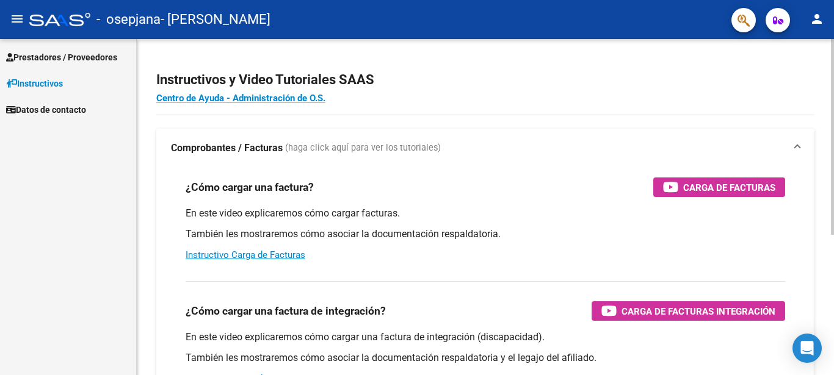
scroll to position [125, 0]
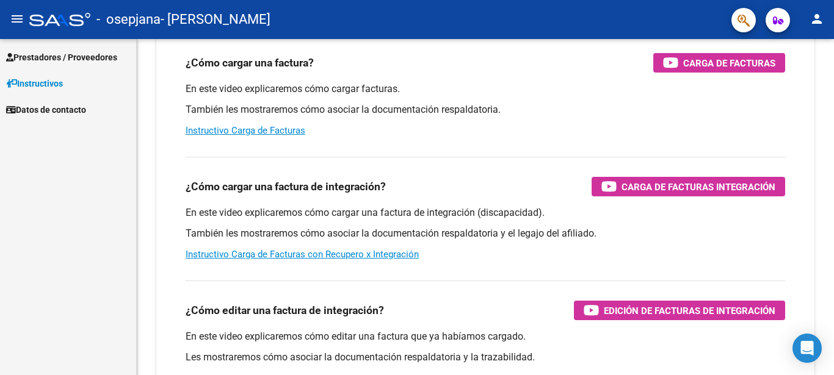
click at [78, 54] on span "Prestadores / Proveedores" at bounding box center [61, 57] width 111 height 13
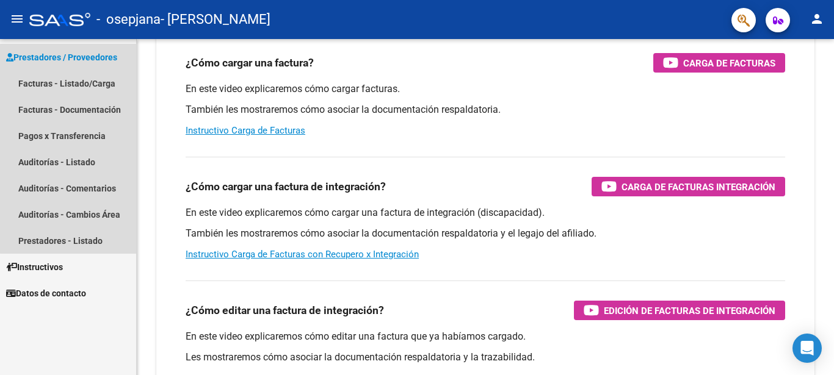
click at [72, 60] on span "Prestadores / Proveedores" at bounding box center [61, 57] width 111 height 13
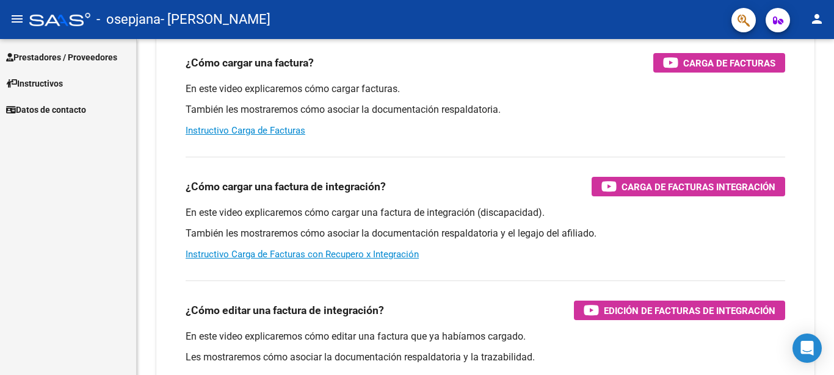
click at [72, 60] on span "Prestadores / Proveedores" at bounding box center [61, 57] width 111 height 13
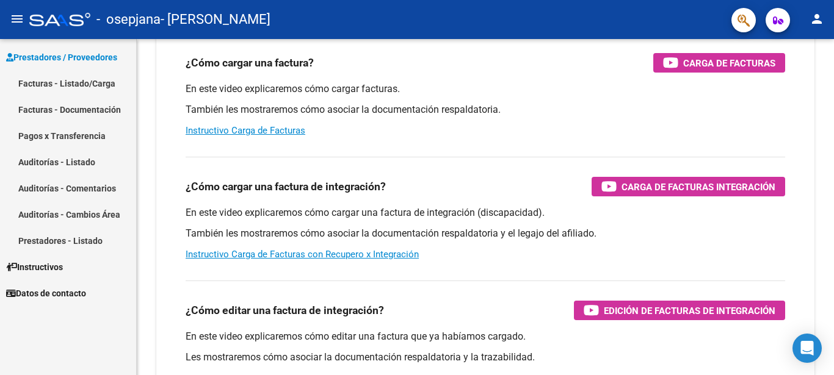
click at [71, 82] on link "Facturas - Listado/Carga" at bounding box center [68, 83] width 136 height 26
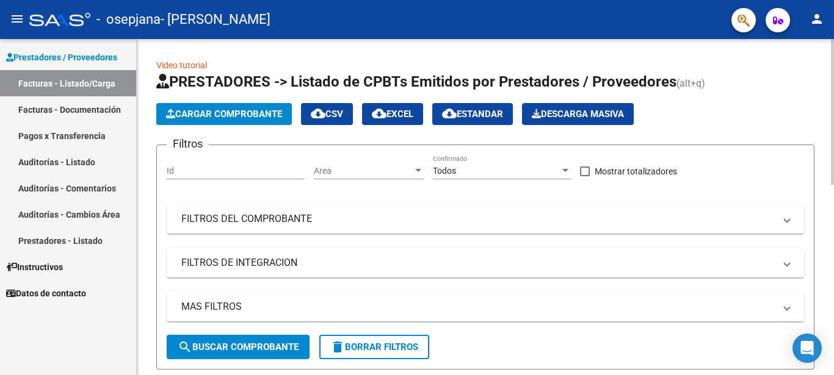
click at [228, 114] on span "Cargar Comprobante" at bounding box center [224, 114] width 116 height 11
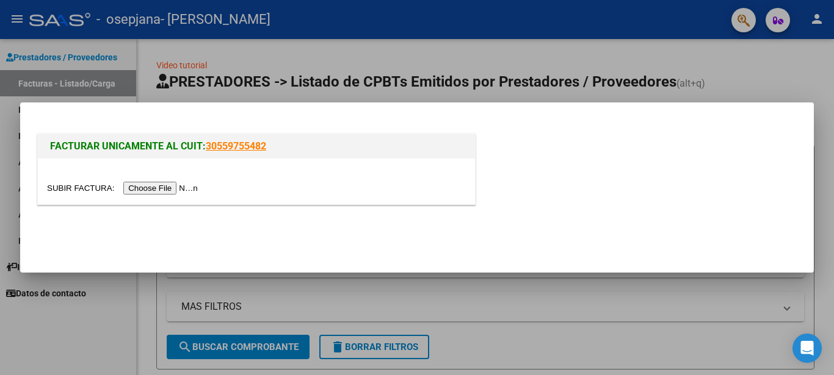
click at [80, 188] on input "file" at bounding box center [124, 188] width 154 height 13
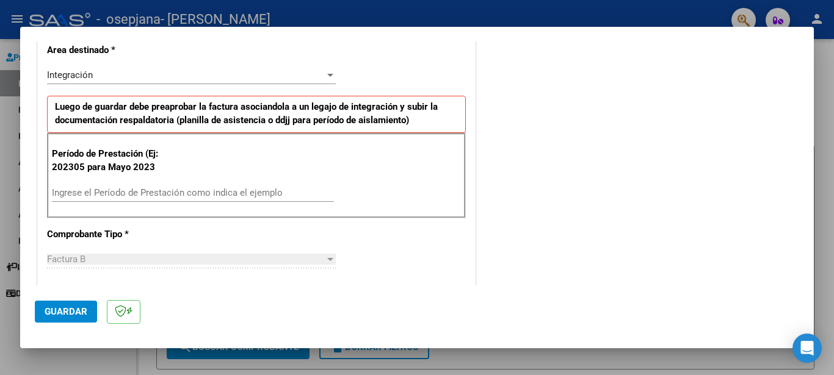
scroll to position [330, 0]
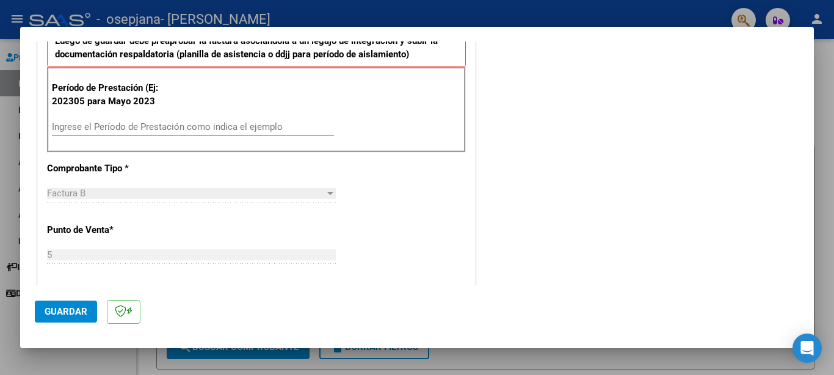
click at [241, 123] on input "Ingrese el Período de Prestación como indica el ejemplo" at bounding box center [193, 126] width 282 height 11
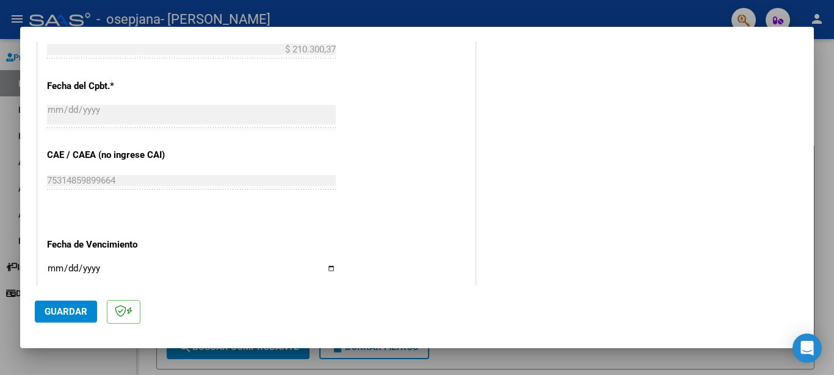
scroll to position [725, 0]
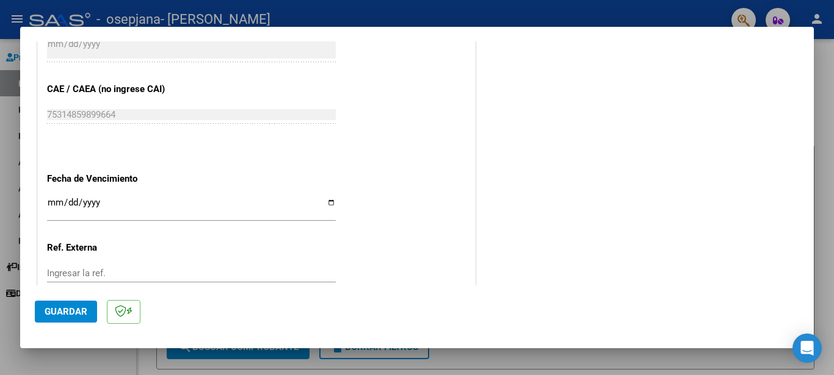
type input "202507"
click at [56, 198] on input "Ingresar la fecha" at bounding box center [191, 208] width 289 height 20
click at [326, 198] on input "Ingresar la fecha" at bounding box center [191, 208] width 289 height 20
type input "[DATE]"
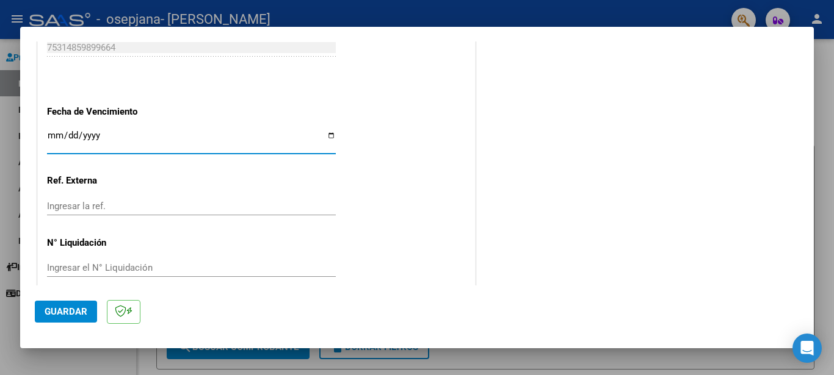
click at [68, 309] on span "Guardar" at bounding box center [66, 311] width 43 height 11
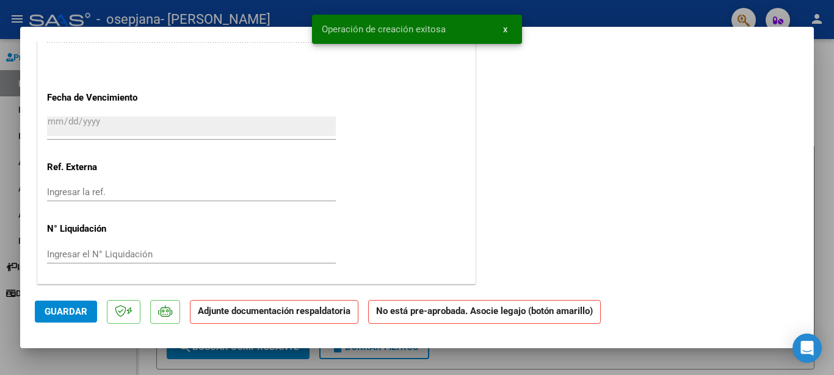
scroll to position [0, 0]
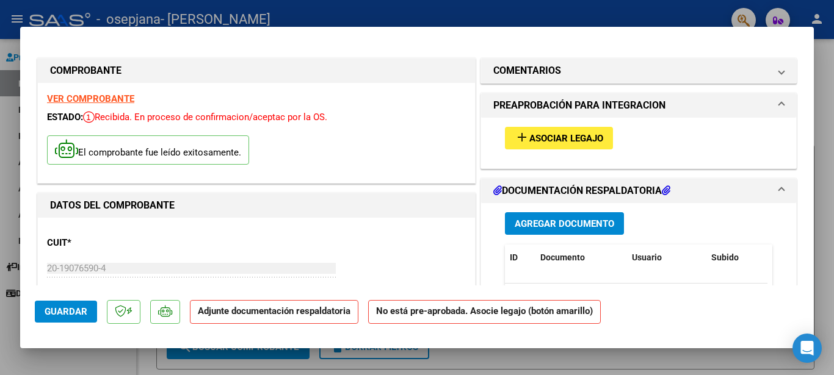
click at [568, 224] on span "Agregar Documento" at bounding box center [565, 224] width 100 height 11
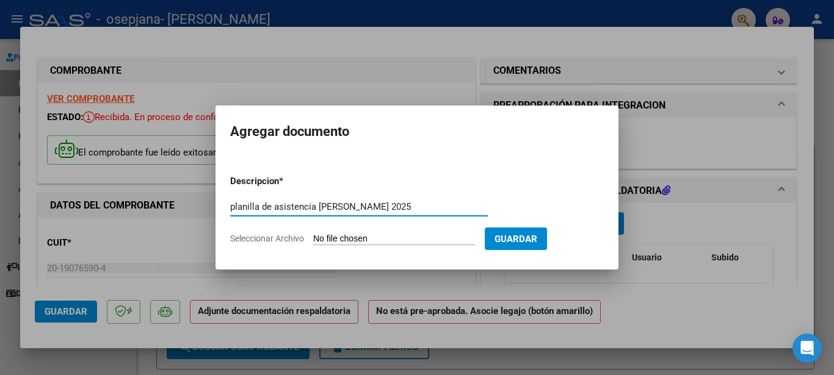
type input "planilla de asistencia [PERSON_NAME] 2025"
click at [341, 236] on input "Seleccionar Archivo" at bounding box center [394, 240] width 162 height 12
type input "C:\fakepath\planilla de asistencia kinesiologia [PERSON_NAME] 2025.pdf"
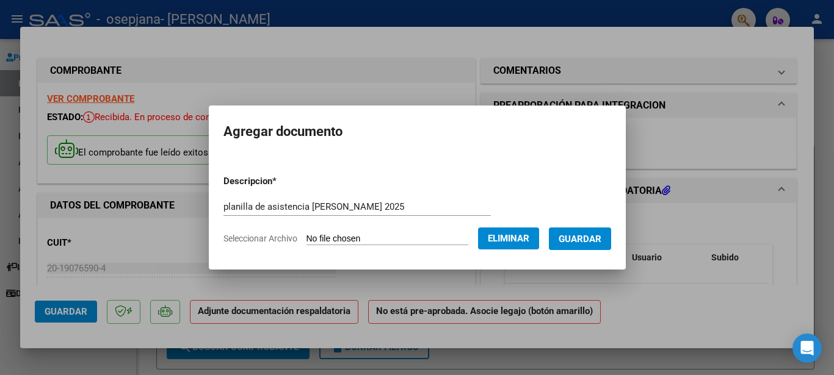
click at [596, 239] on span "Guardar" at bounding box center [580, 239] width 43 height 11
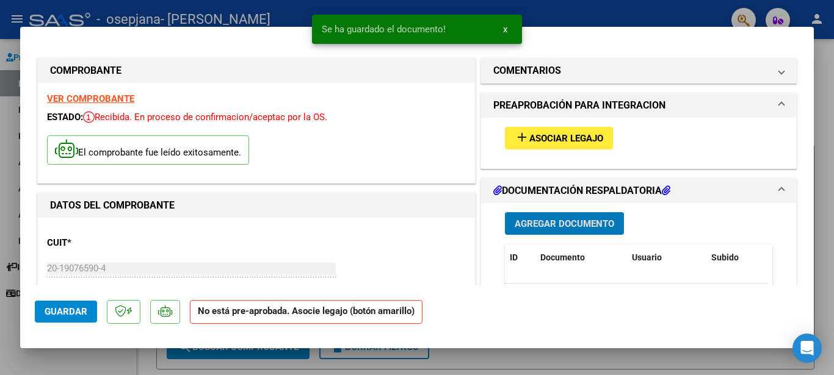
click at [566, 223] on span "Agregar Documento" at bounding box center [565, 224] width 100 height 11
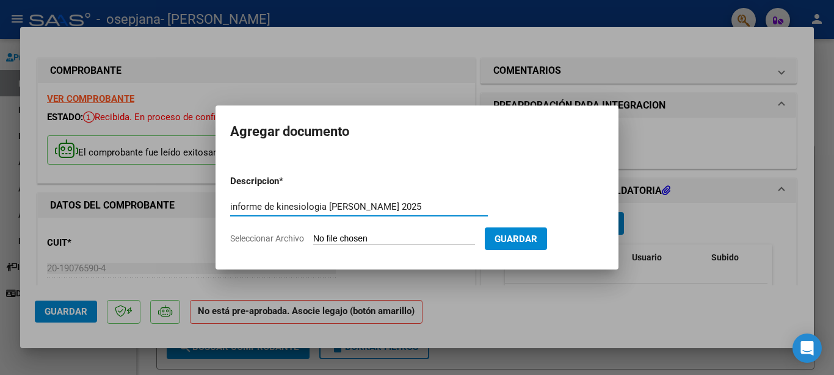
type input "informe de kinesiologia [PERSON_NAME] 2025"
click at [330, 242] on input "Seleccionar Archivo" at bounding box center [394, 240] width 162 height 12
type input "C:\fakepath\informe de kinesiologia mes de [PERSON_NAME] 2025.pdf"
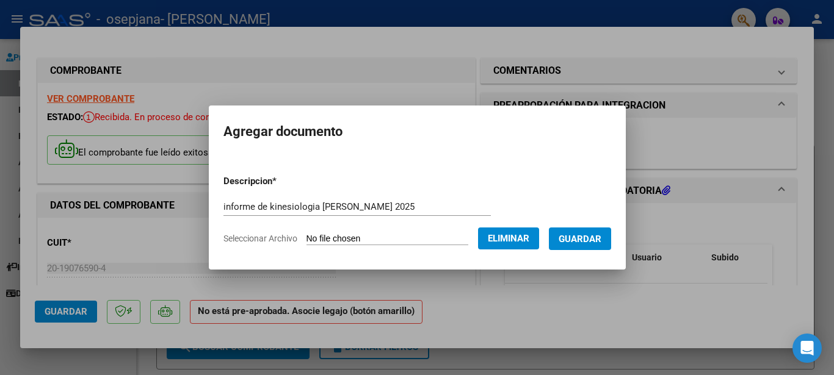
click at [601, 241] on span "Guardar" at bounding box center [580, 239] width 43 height 11
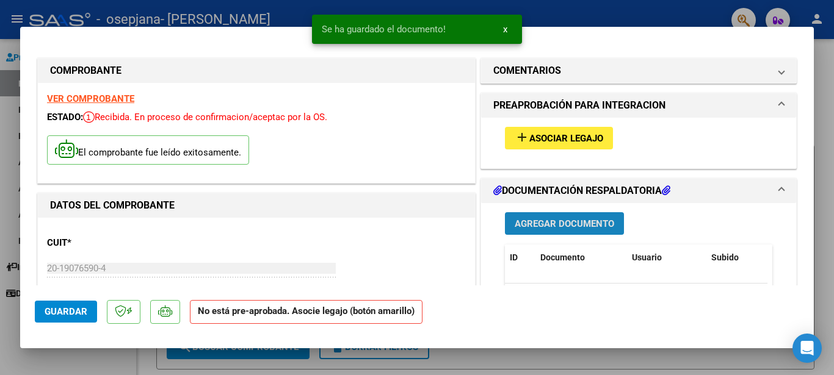
click at [558, 222] on span "Agregar Documento" at bounding box center [565, 224] width 100 height 11
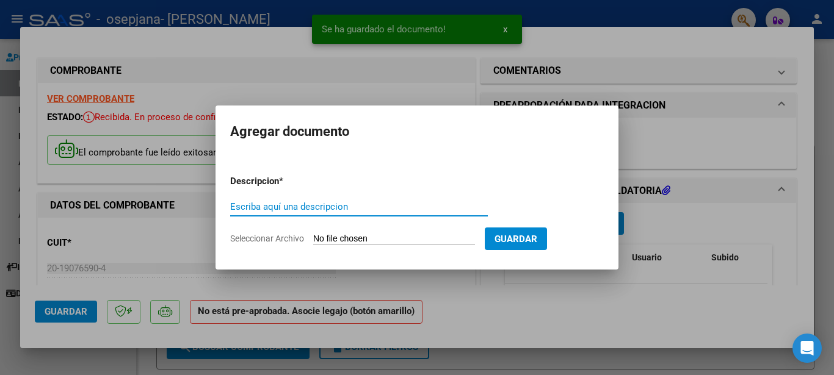
click at [325, 209] on input "Escriba aquí una descripcion" at bounding box center [359, 206] width 258 height 11
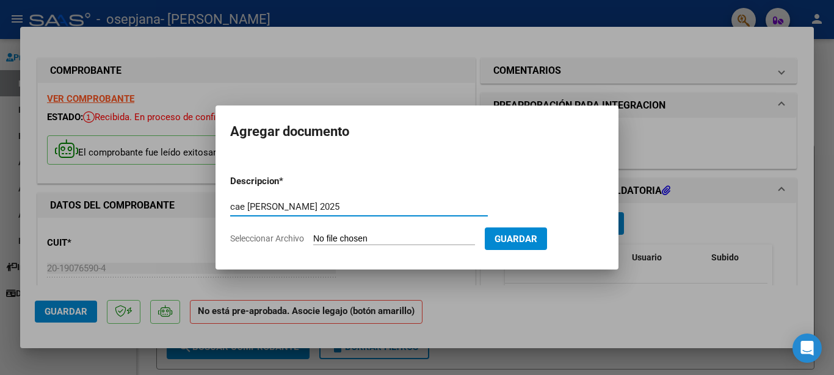
type input "cae [PERSON_NAME] 2025"
click at [346, 241] on input "Seleccionar Archivo" at bounding box center [394, 240] width 162 height 12
type input "C:\fakepath\Constatación de Comprobantes _ AFIP.pdf"
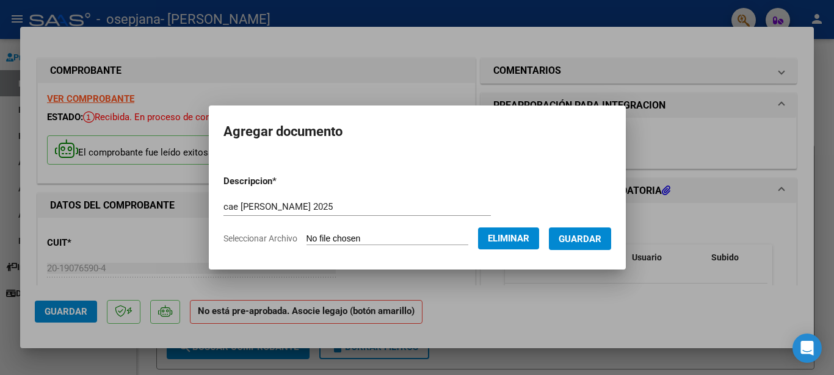
click at [601, 236] on span "Guardar" at bounding box center [580, 239] width 43 height 11
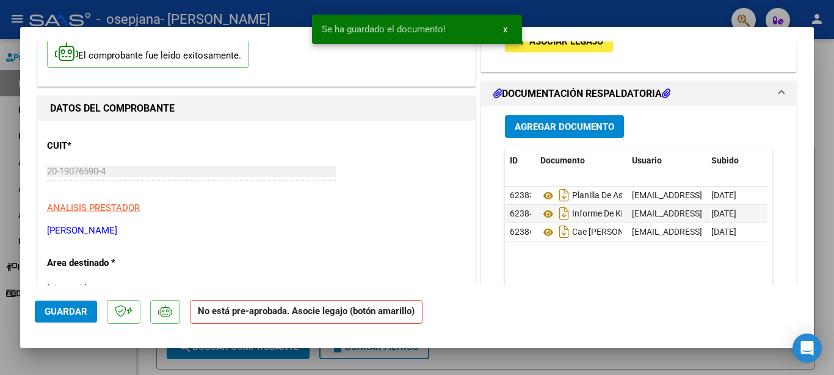
scroll to position [108, 0]
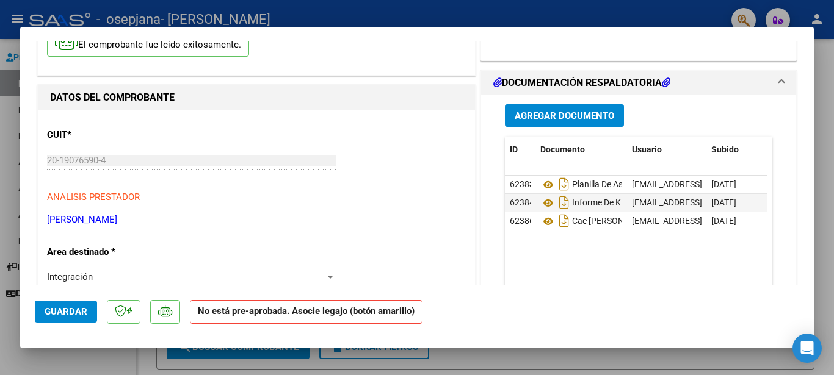
click at [61, 313] on span "Guardar" at bounding box center [66, 311] width 43 height 11
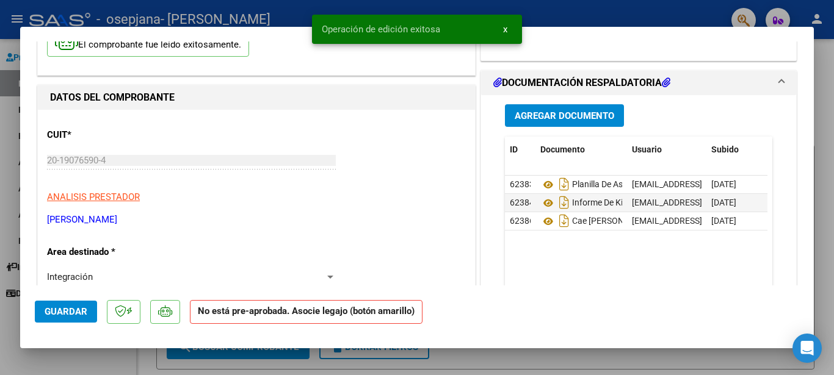
click at [830, 108] on div at bounding box center [417, 187] width 834 height 375
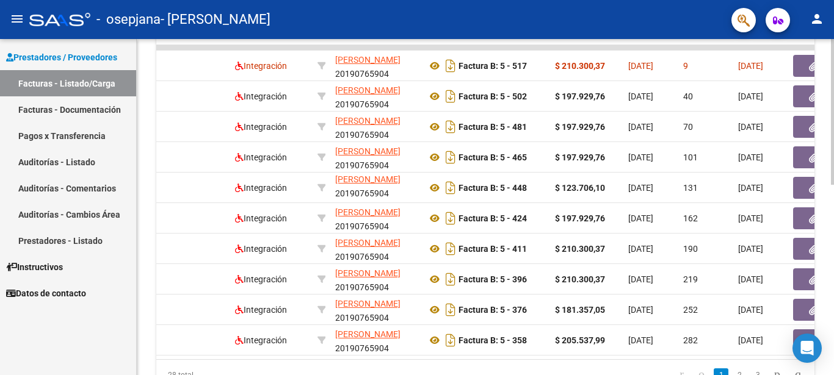
scroll to position [0, 117]
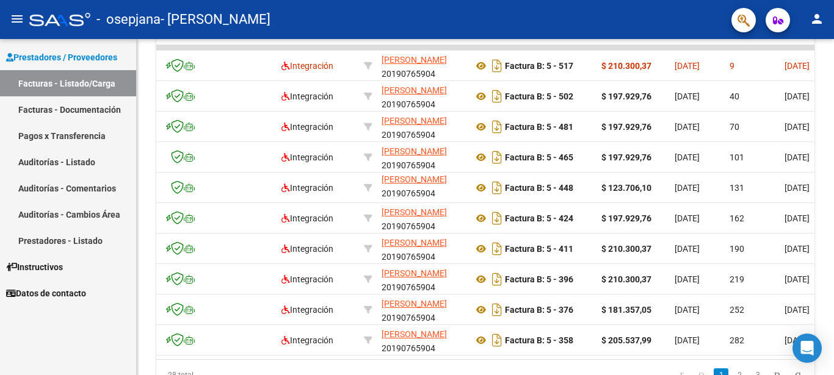
click at [87, 106] on link "Facturas - Documentación" at bounding box center [68, 109] width 136 height 26
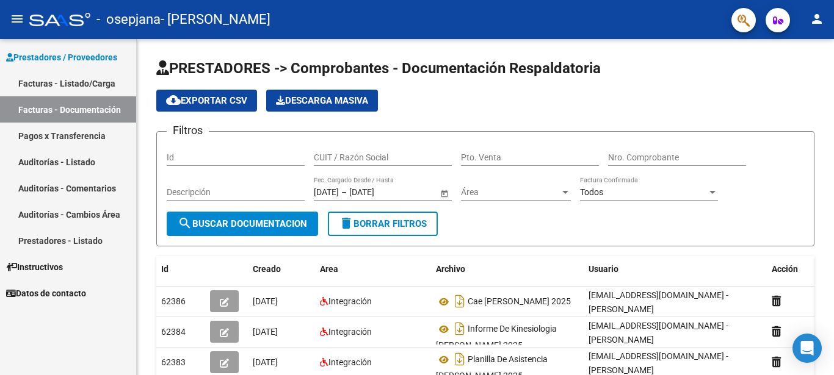
click at [815, 15] on mat-icon "person" at bounding box center [816, 19] width 15 height 15
click at [73, 84] on div at bounding box center [417, 187] width 834 height 375
click at [73, 84] on link "Facturas - Listado/Carga" at bounding box center [68, 83] width 136 height 26
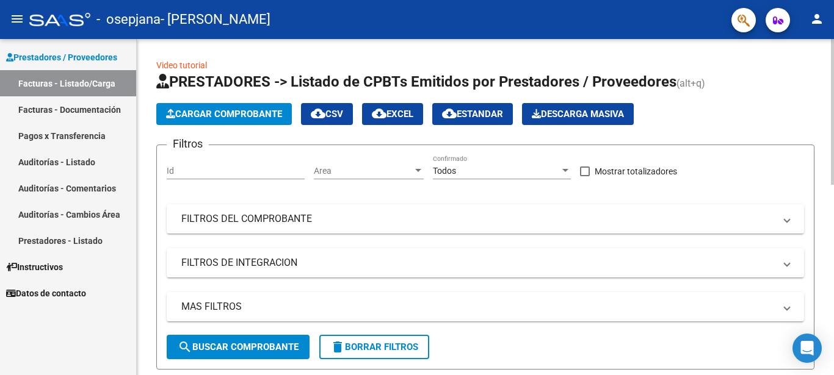
scroll to position [117, 0]
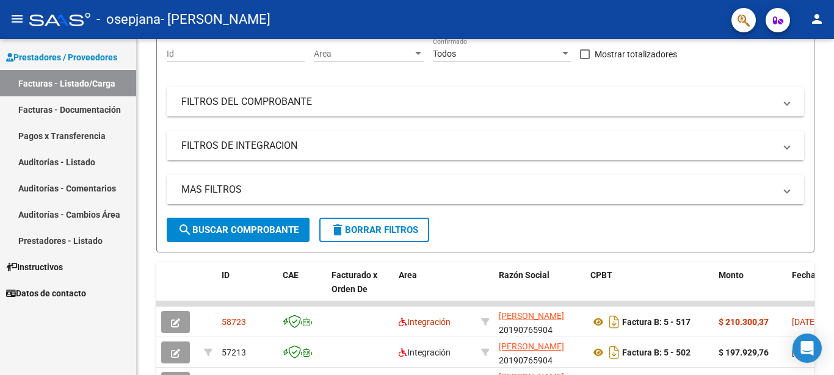
click at [818, 15] on mat-icon "person" at bounding box center [816, 19] width 15 height 15
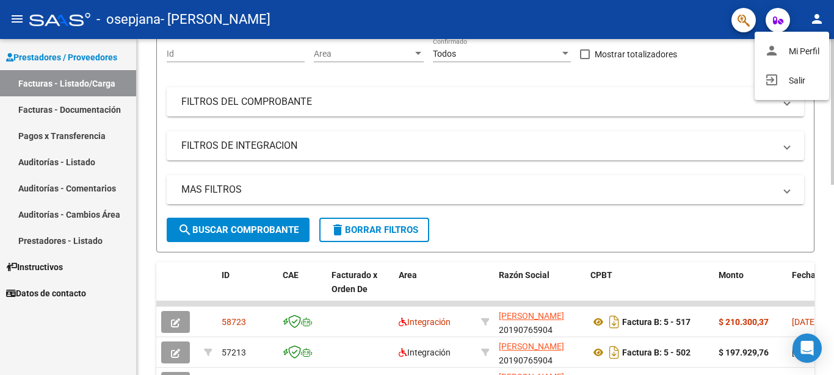
drag, startPoint x: 825, startPoint y: 182, endPoint x: 760, endPoint y: 200, distance: 67.3
click at [825, 183] on div at bounding box center [417, 187] width 834 height 375
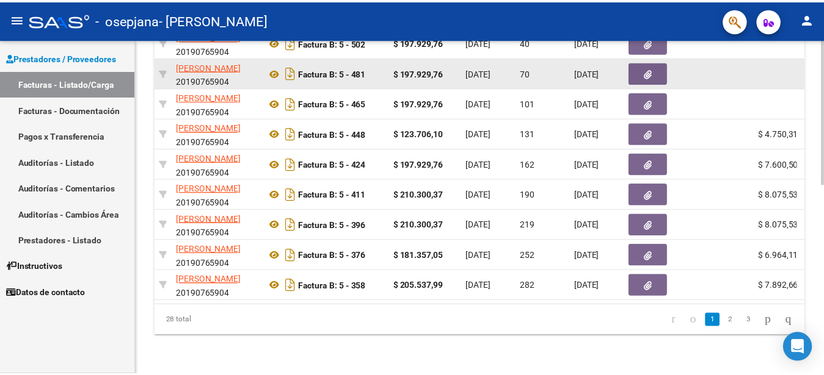
scroll to position [242, 0]
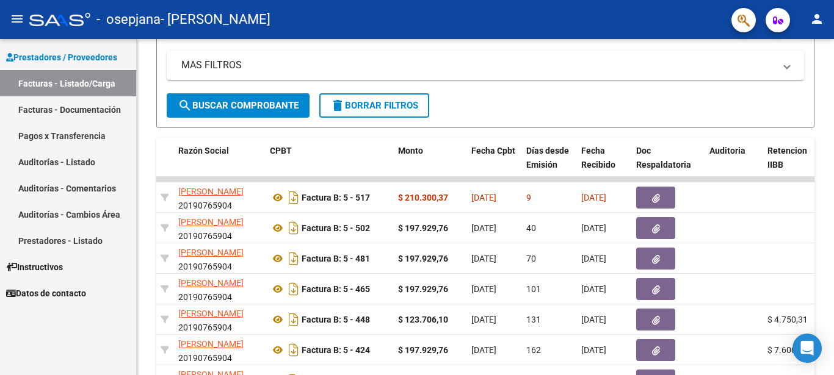
click at [816, 16] on mat-icon "person" at bounding box center [816, 19] width 15 height 15
click at [794, 82] on button "exit_to_app Salir" at bounding box center [792, 80] width 74 height 29
